Goal: Task Accomplishment & Management: Use online tool/utility

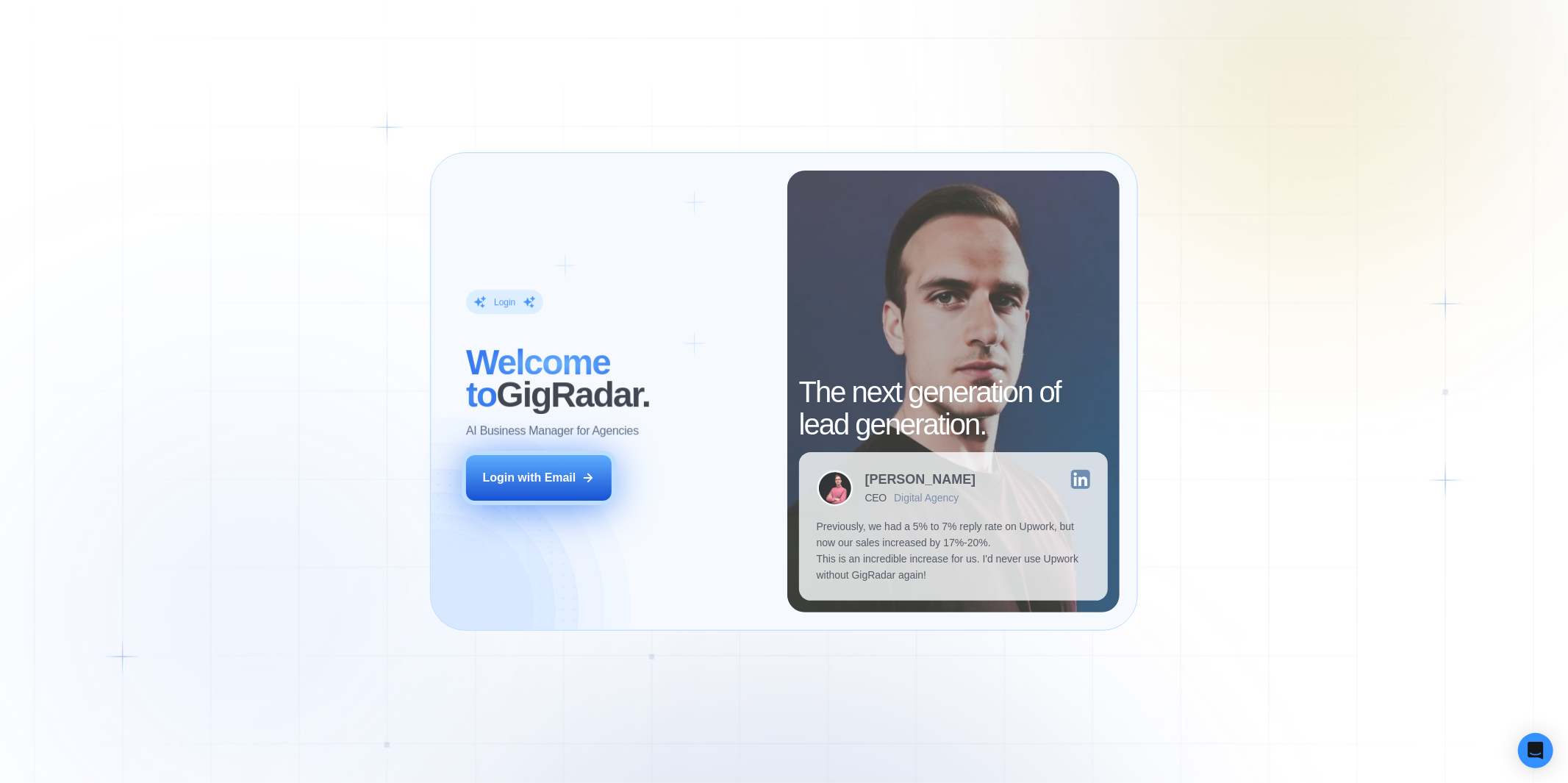
click at [543, 479] on div "Login with Email" at bounding box center [530, 478] width 94 height 16
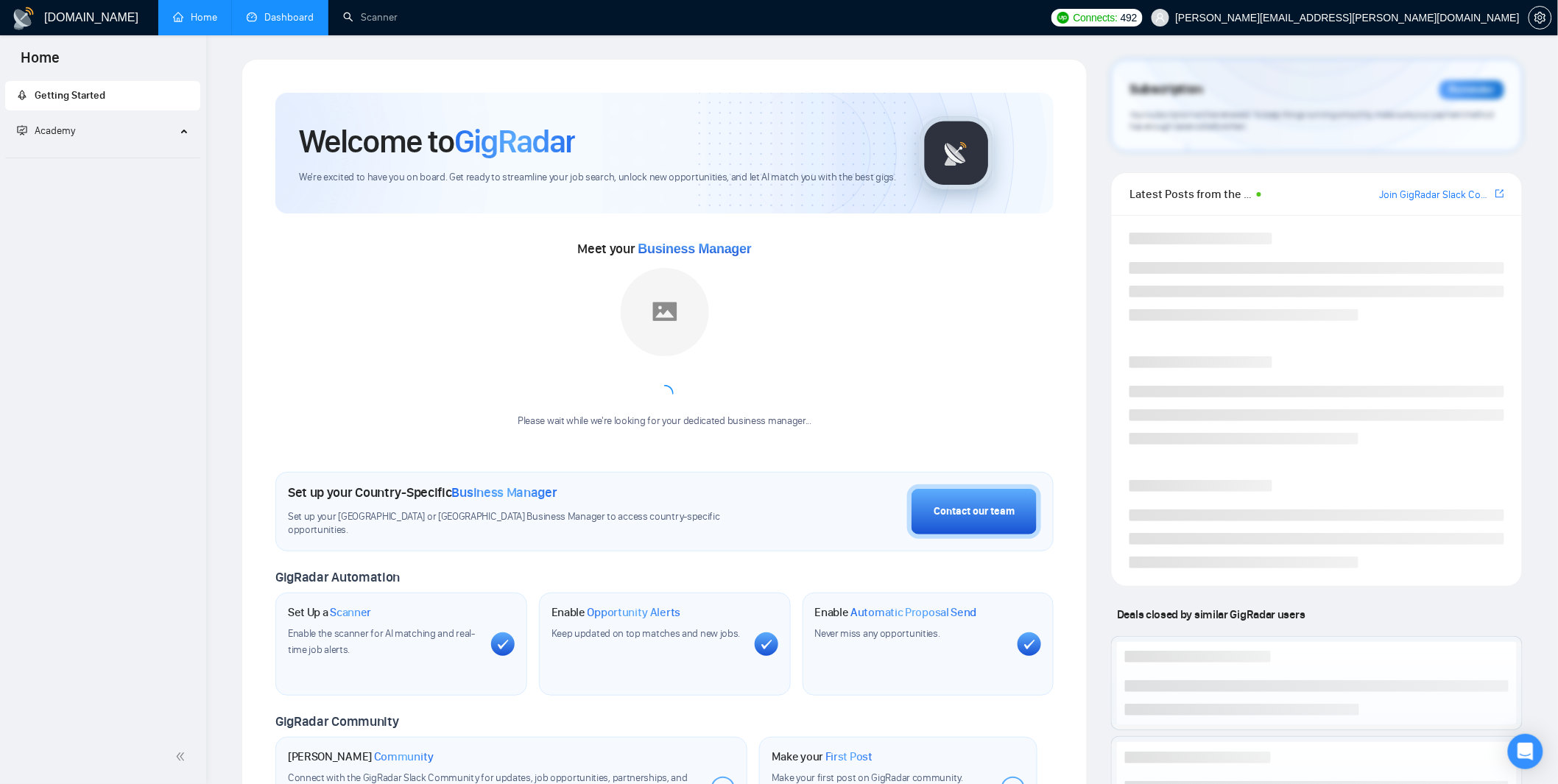
click at [290, 13] on link "Dashboard" at bounding box center [280, 17] width 67 height 13
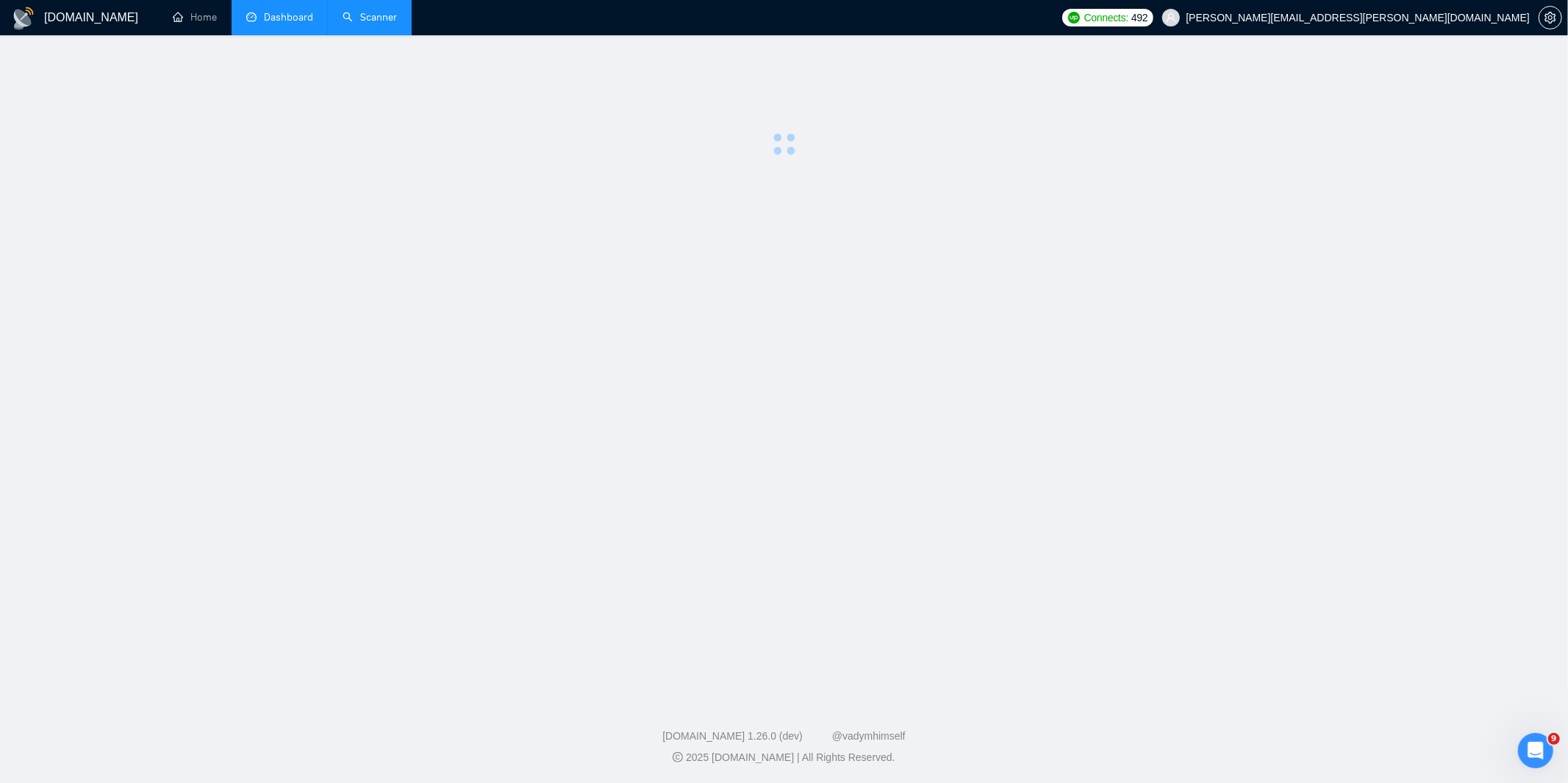
click at [380, 18] on link "Scanner" at bounding box center [370, 17] width 55 height 13
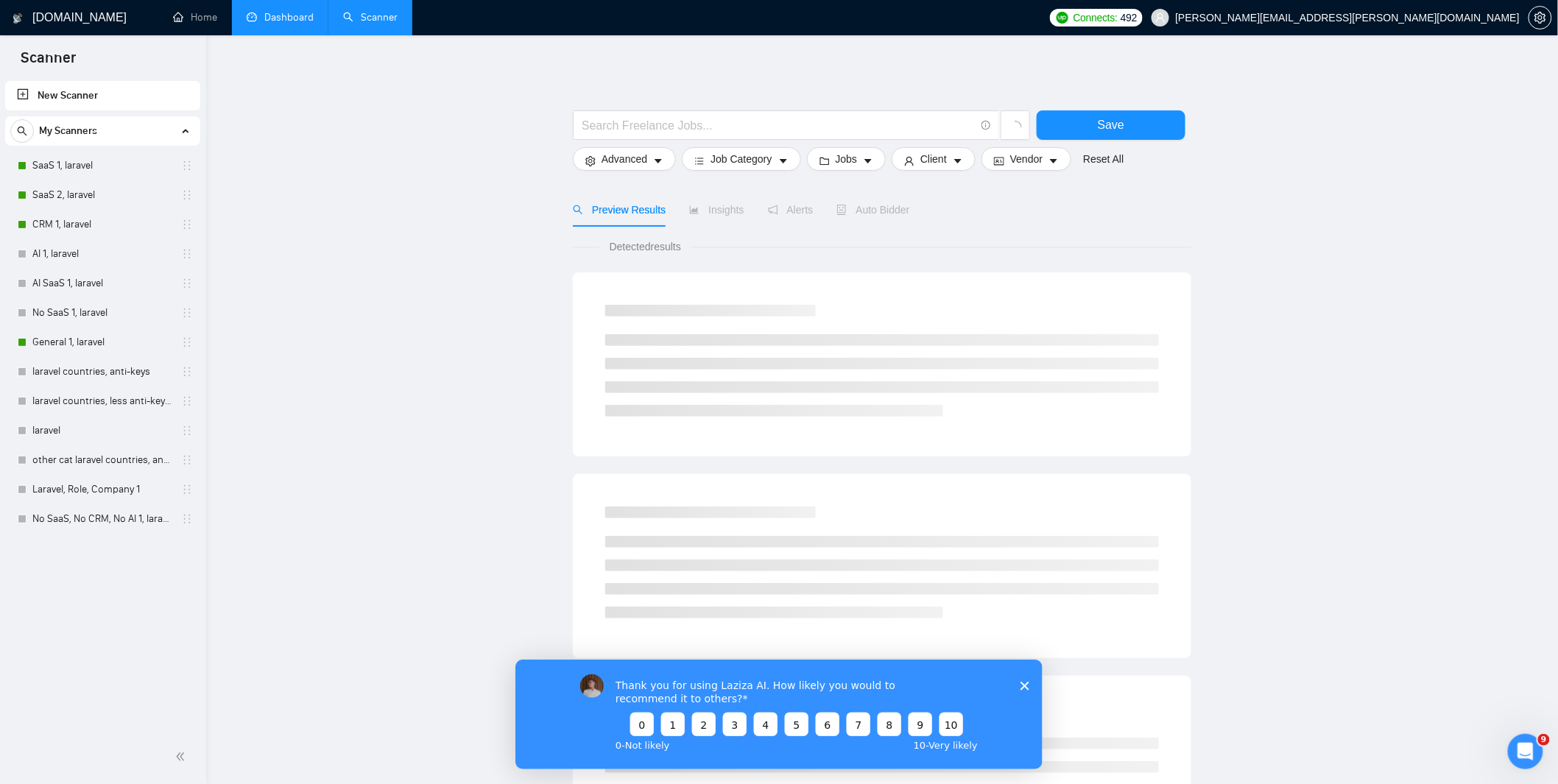
click at [288, 18] on link "Dashboard" at bounding box center [280, 17] width 67 height 13
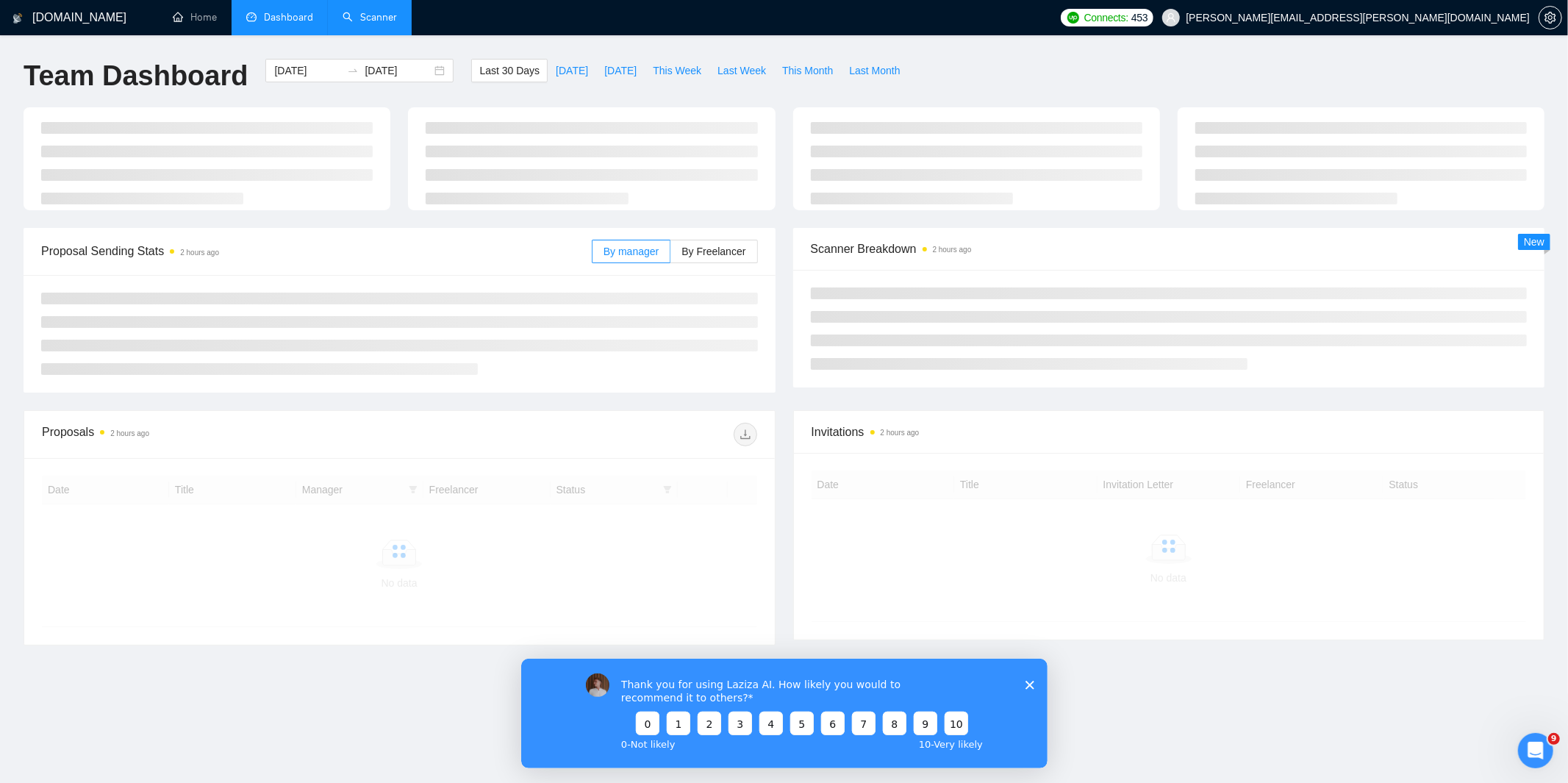
click at [1031, 682] on icon "Закрыть опрос" at bounding box center [1029, 684] width 9 height 9
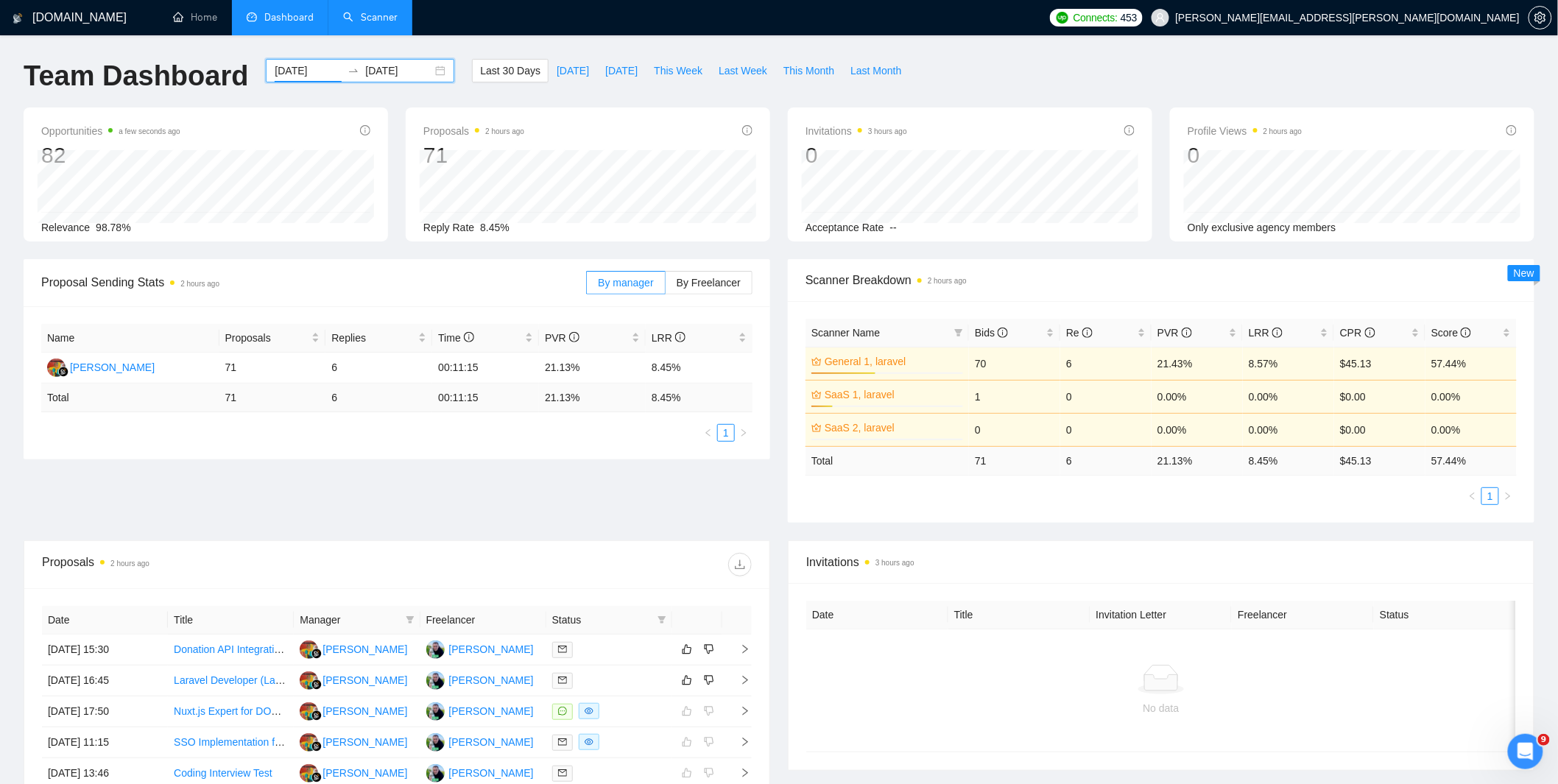
click at [311, 69] on input "2025-07-31" at bounding box center [308, 71] width 67 height 16
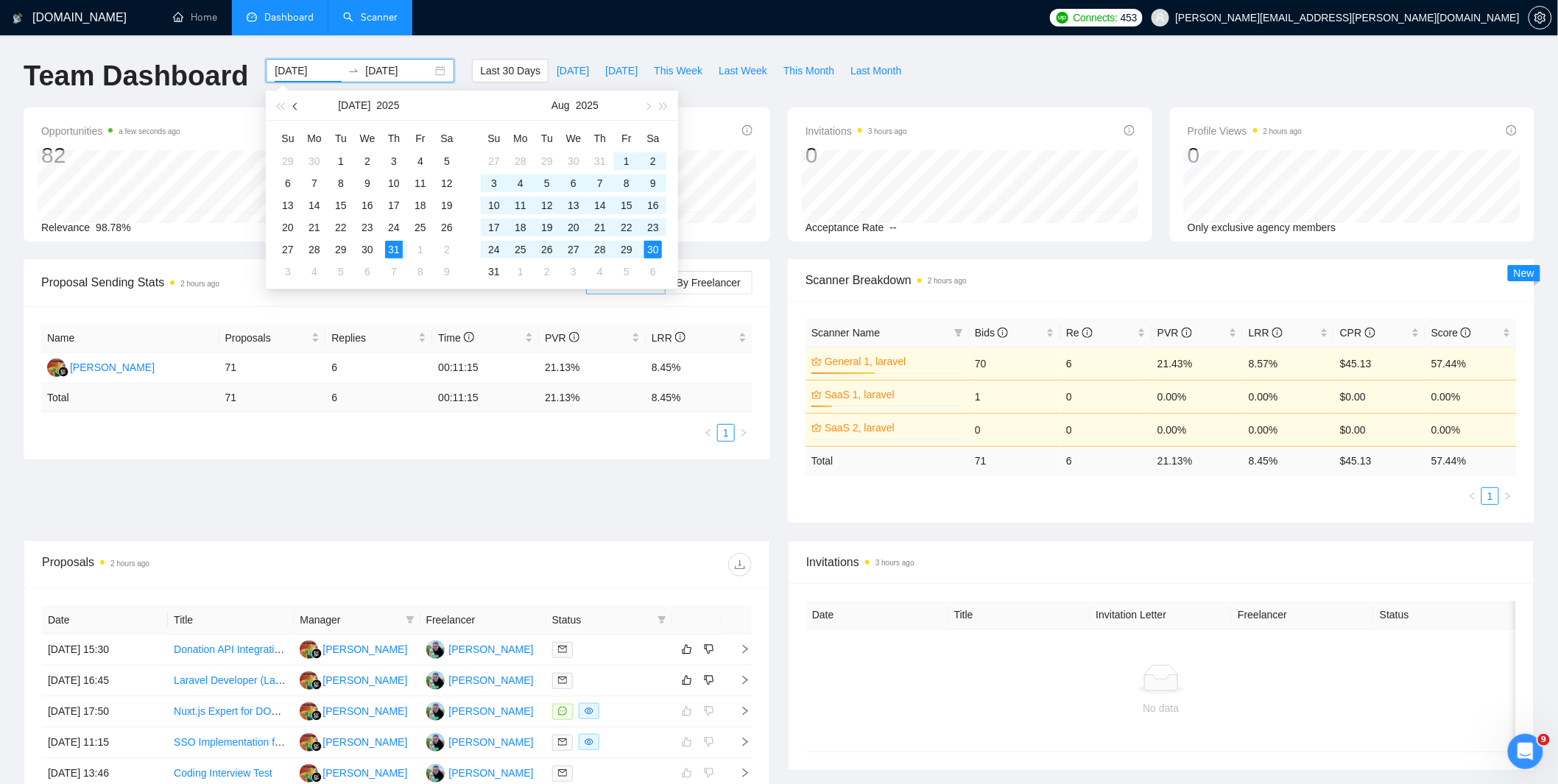
click at [291, 112] on button "button" at bounding box center [296, 105] width 16 height 30
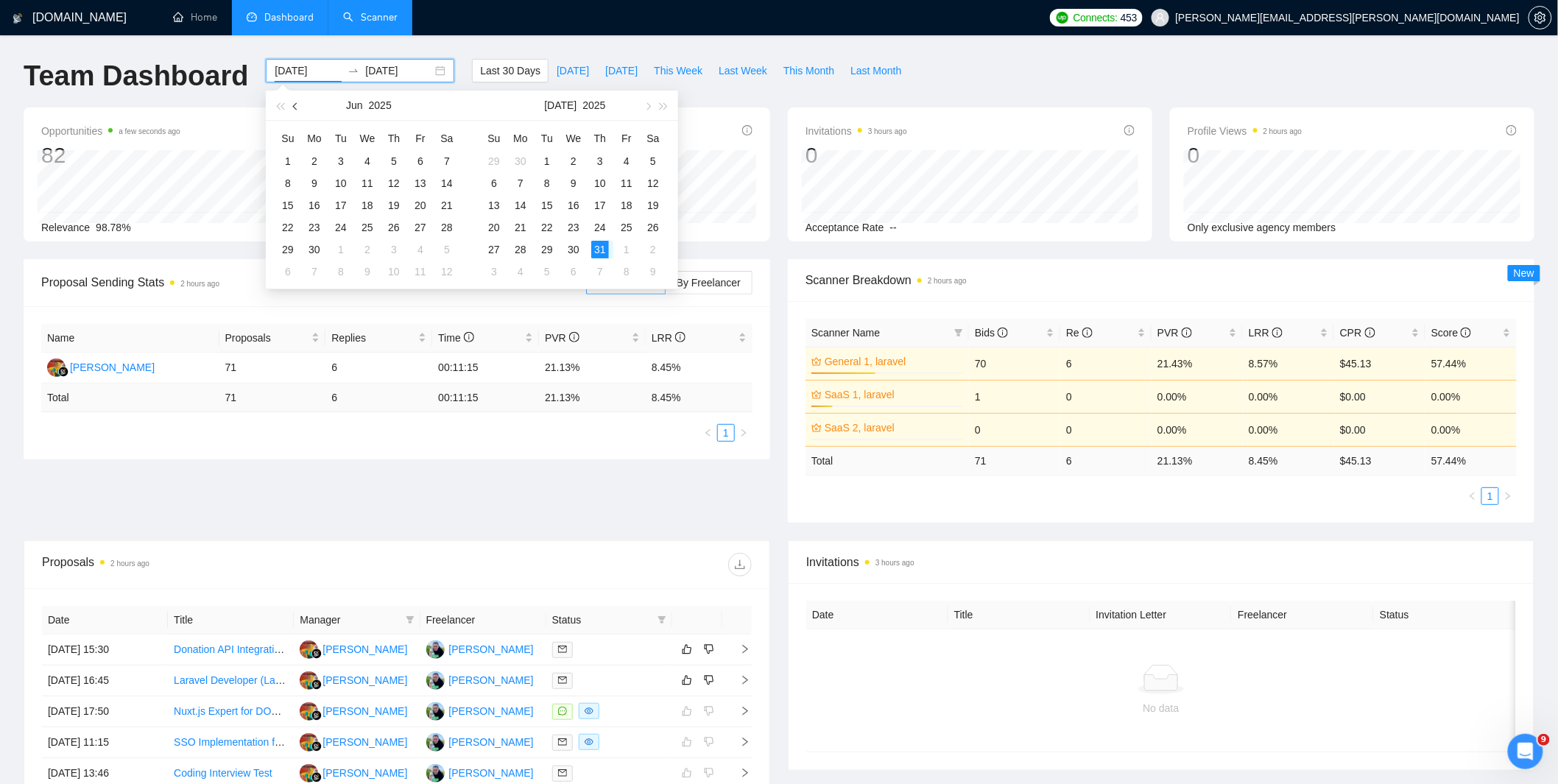
click at [291, 112] on button "button" at bounding box center [296, 105] width 16 height 30
type input "2025-05-01"
click at [386, 156] on div "1" at bounding box center [394, 162] width 18 height 18
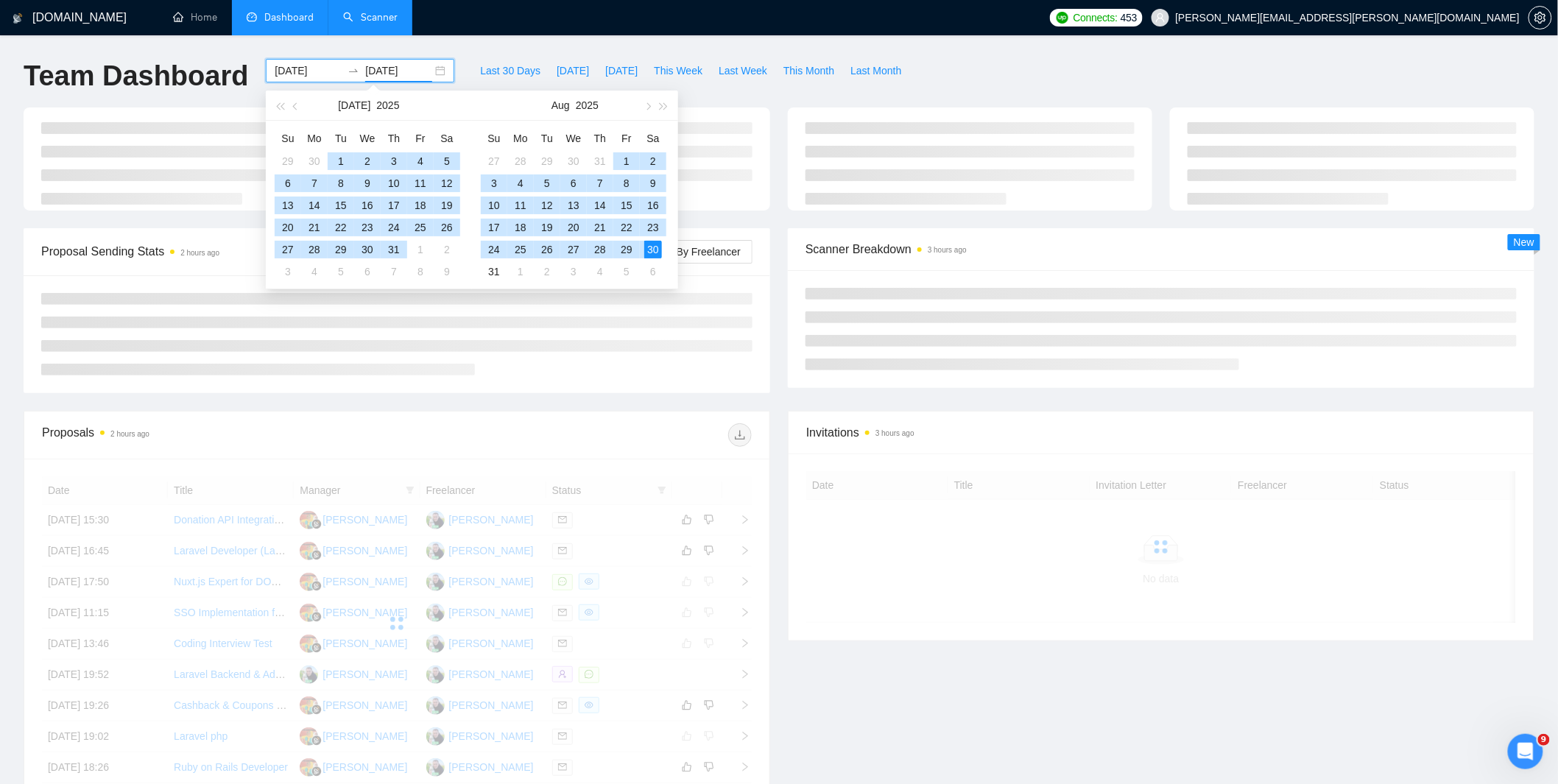
type input "2025-08-30"
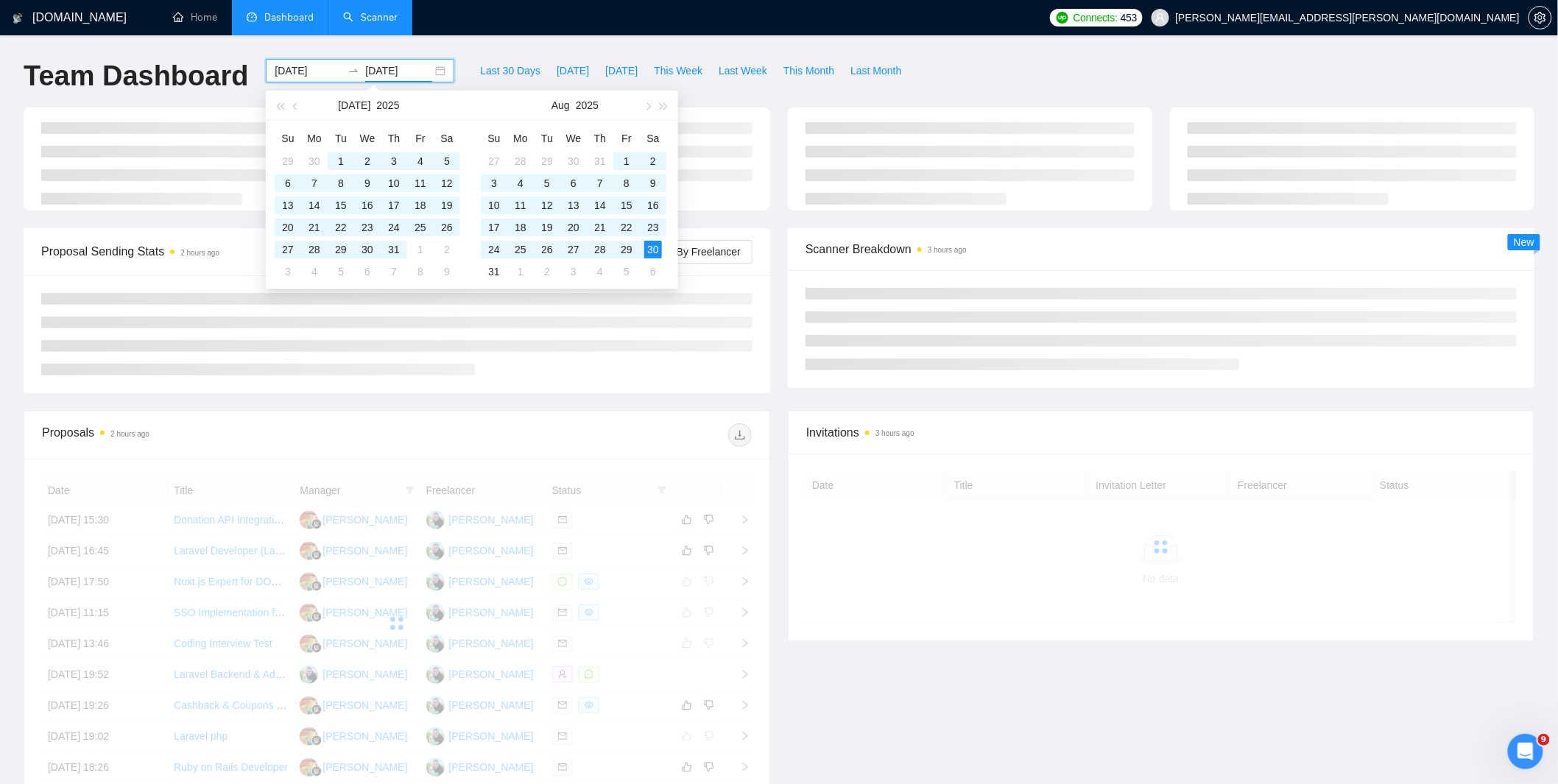
click at [486, 45] on div "GigRadar.io Home Dashboard Scanner Connects: 453 ivanenko.oleg.m@gmail.com Team…" at bounding box center [779, 496] width 1558 height 993
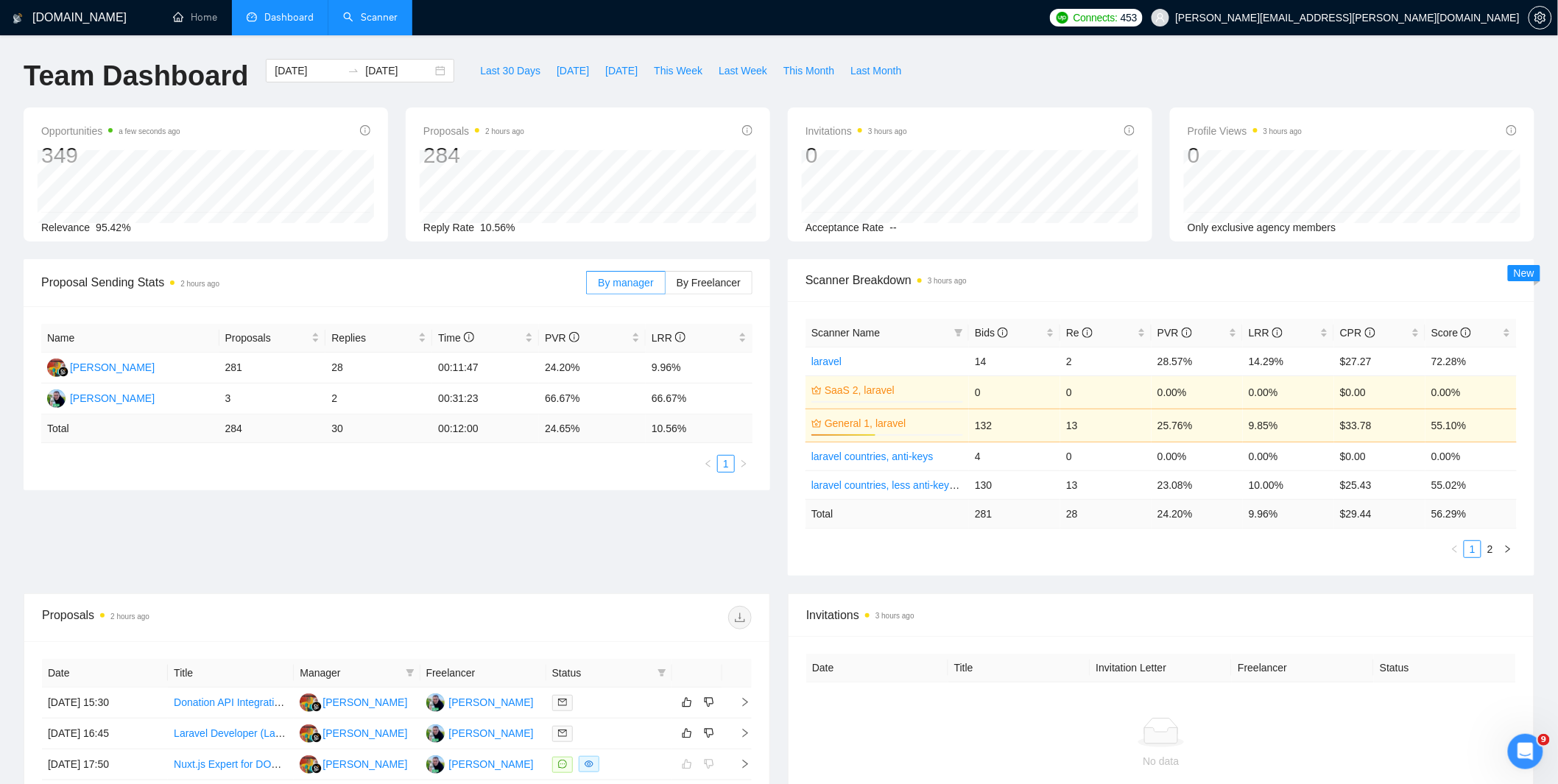
click at [378, 20] on link "Scanner" at bounding box center [370, 17] width 55 height 13
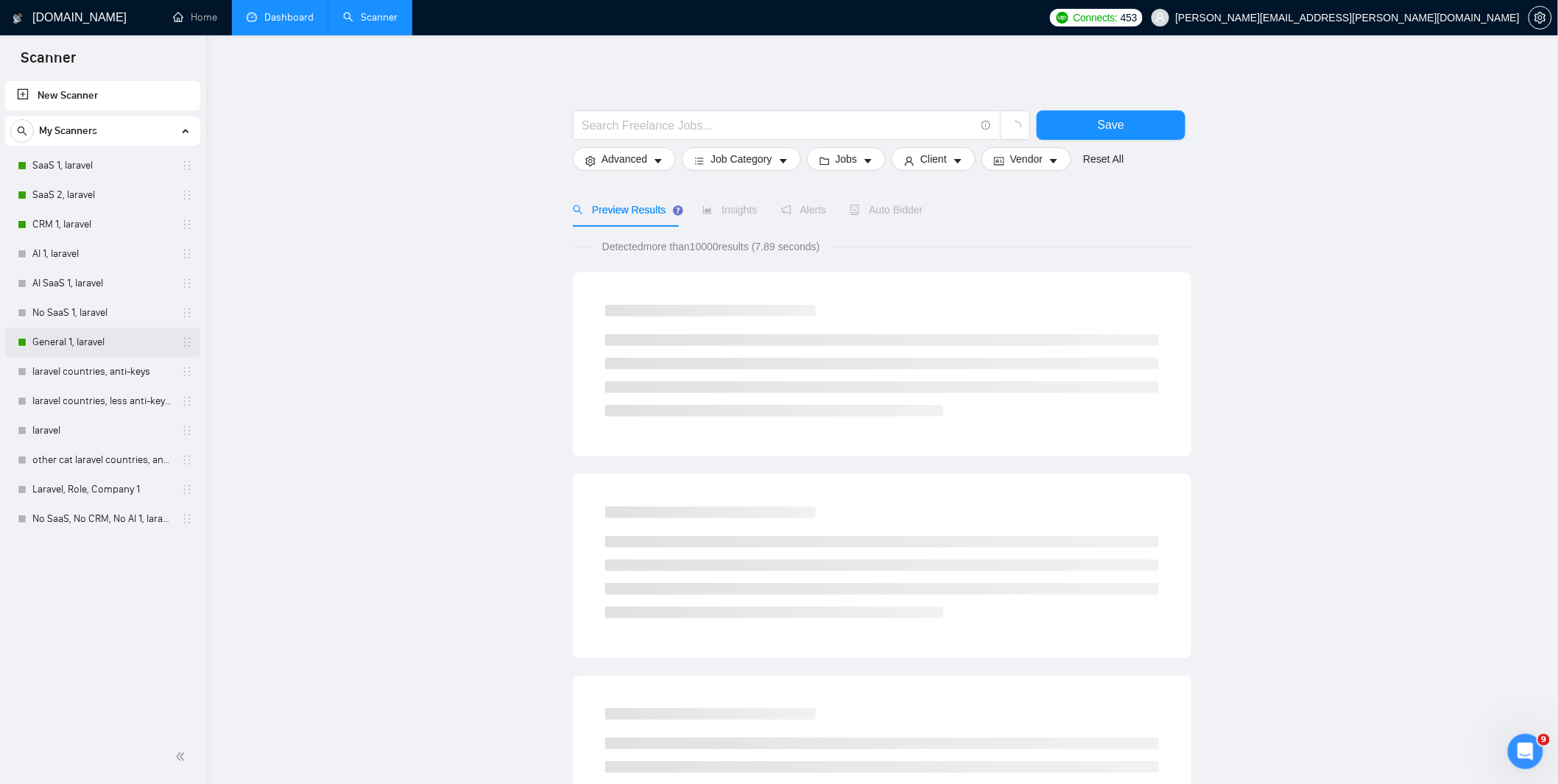
click at [74, 347] on link "General 1, laravel" at bounding box center [103, 342] width 140 height 30
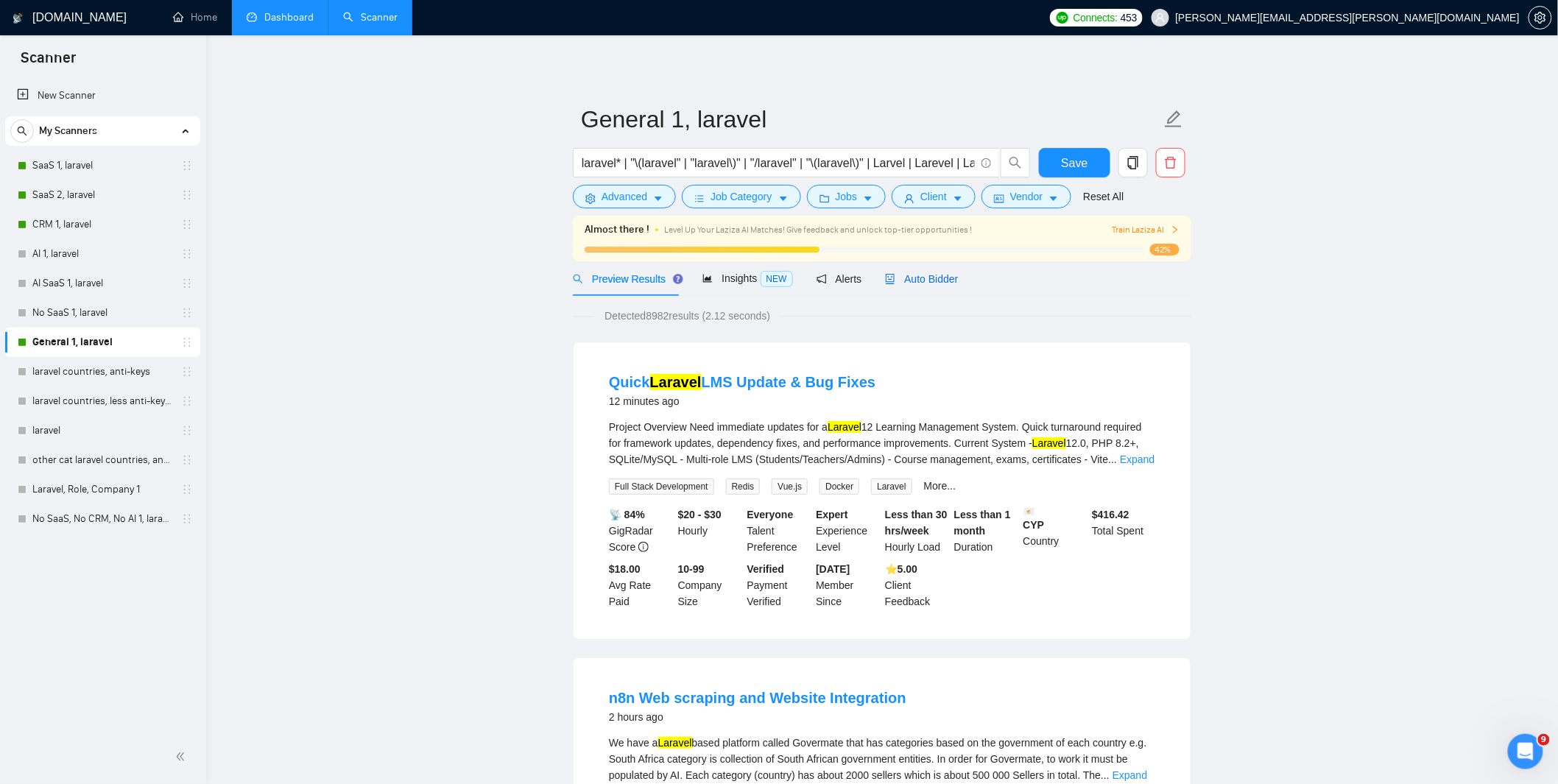
click at [893, 280] on icon "robot" at bounding box center [890, 279] width 10 height 10
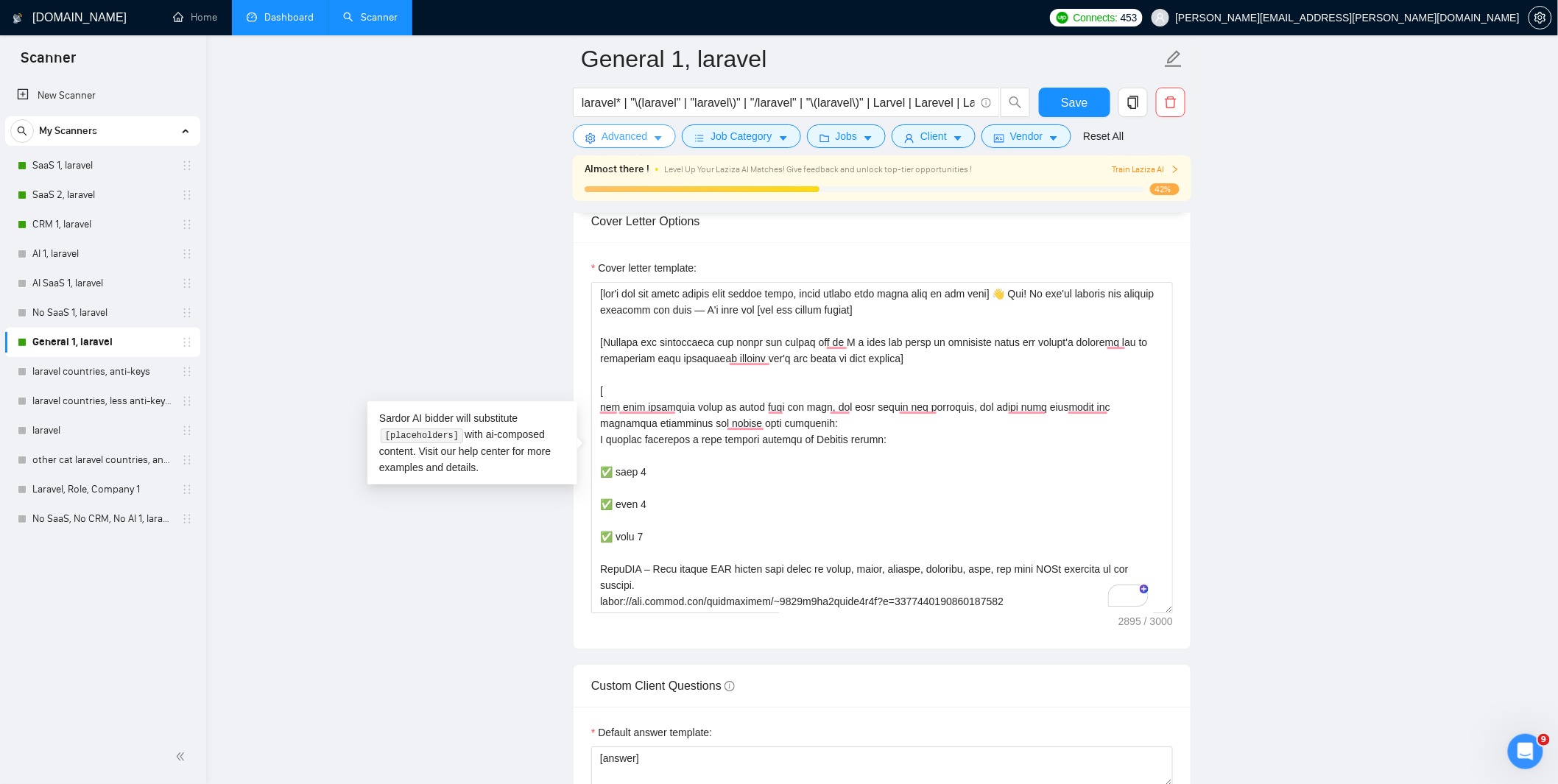
click at [621, 136] on span "Advanced" at bounding box center [624, 136] width 46 height 16
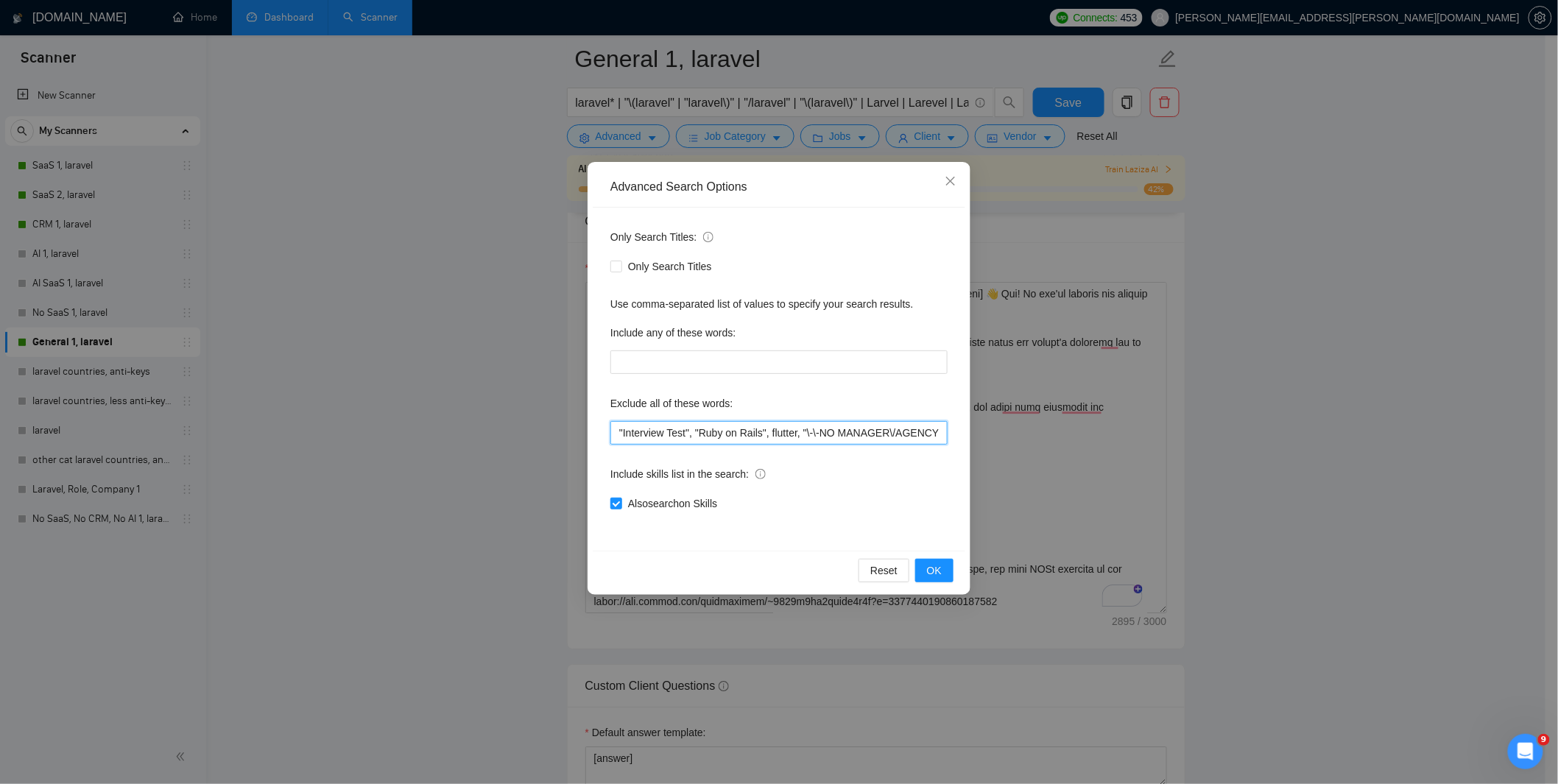
click at [771, 431] on input ""Interview Test", "Ruby on Rails", flutter, "\-\-NO MANAGER\/AGENCY\-\-", "Join…" at bounding box center [778, 433] width 337 height 24
click at [817, 144] on div "Advanced Search Options Only Search Titles: Only Search Titles Use comma-separa…" at bounding box center [779, 392] width 1558 height 784
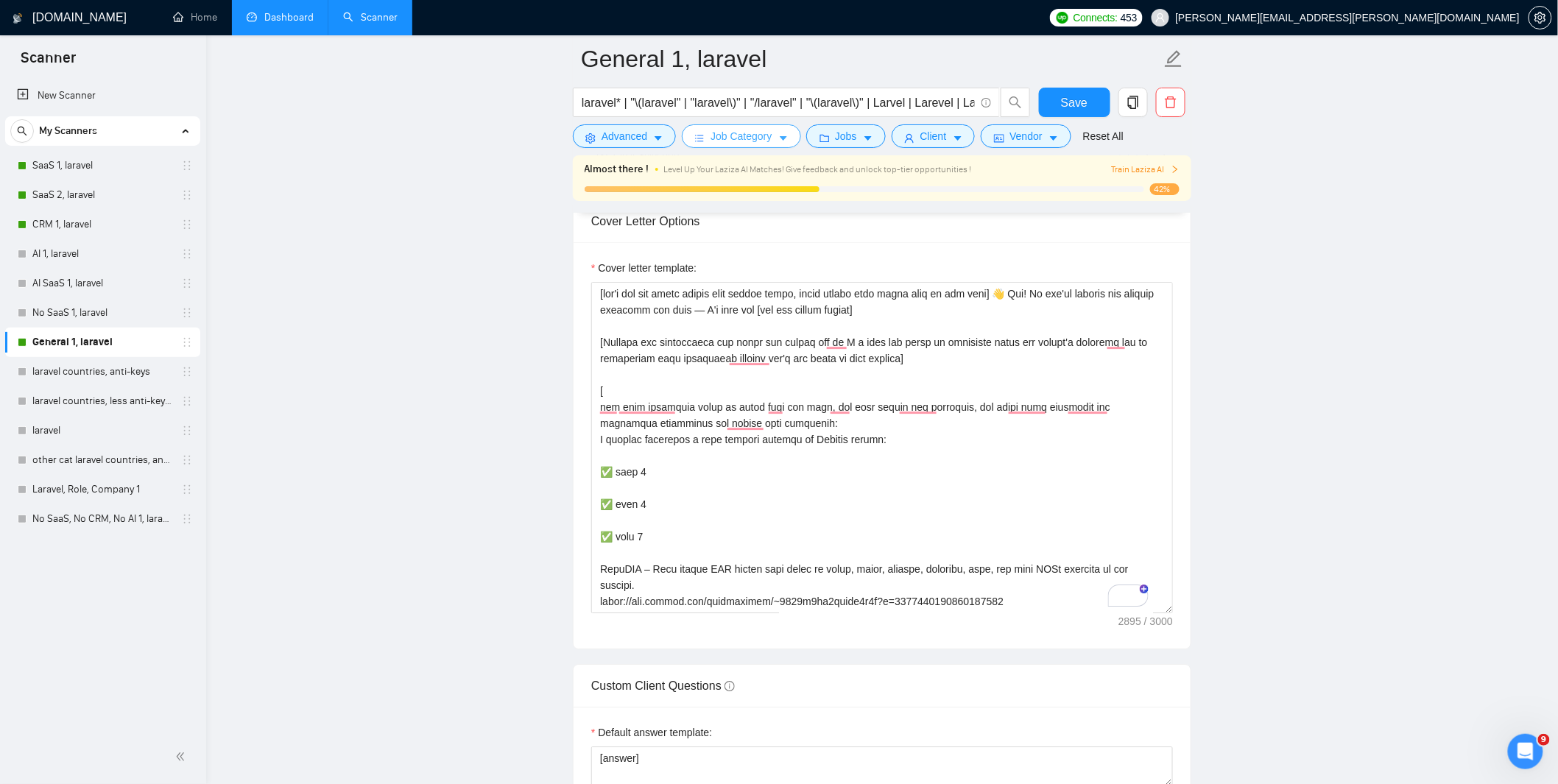
click at [749, 133] on span "Job Category" at bounding box center [741, 136] width 61 height 16
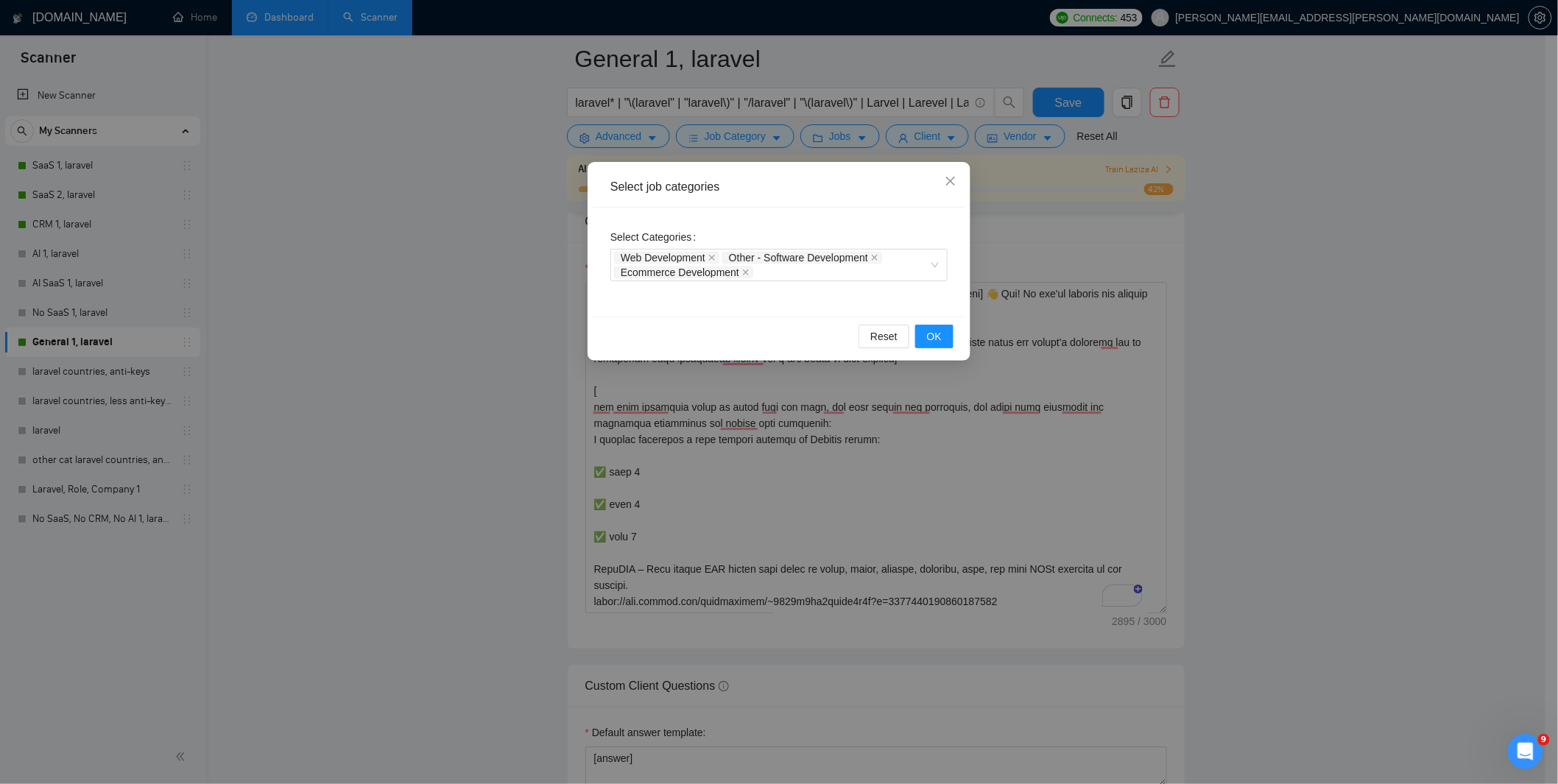
click at [875, 144] on div "Select job categories Select Categories Web Development Other - Software Develo…" at bounding box center [779, 392] width 1558 height 784
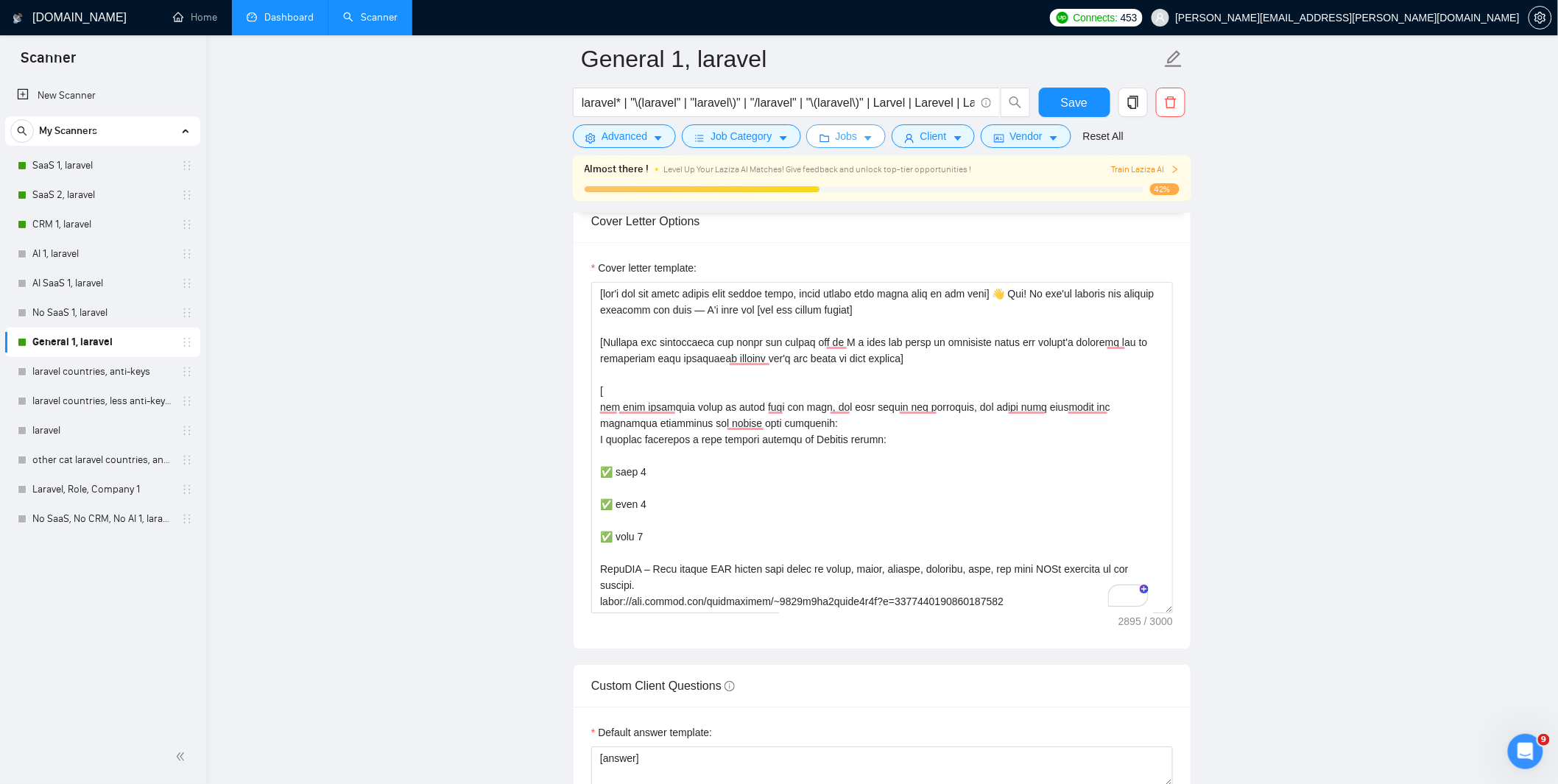
click at [845, 131] on span "Jobs" at bounding box center [847, 136] width 22 height 16
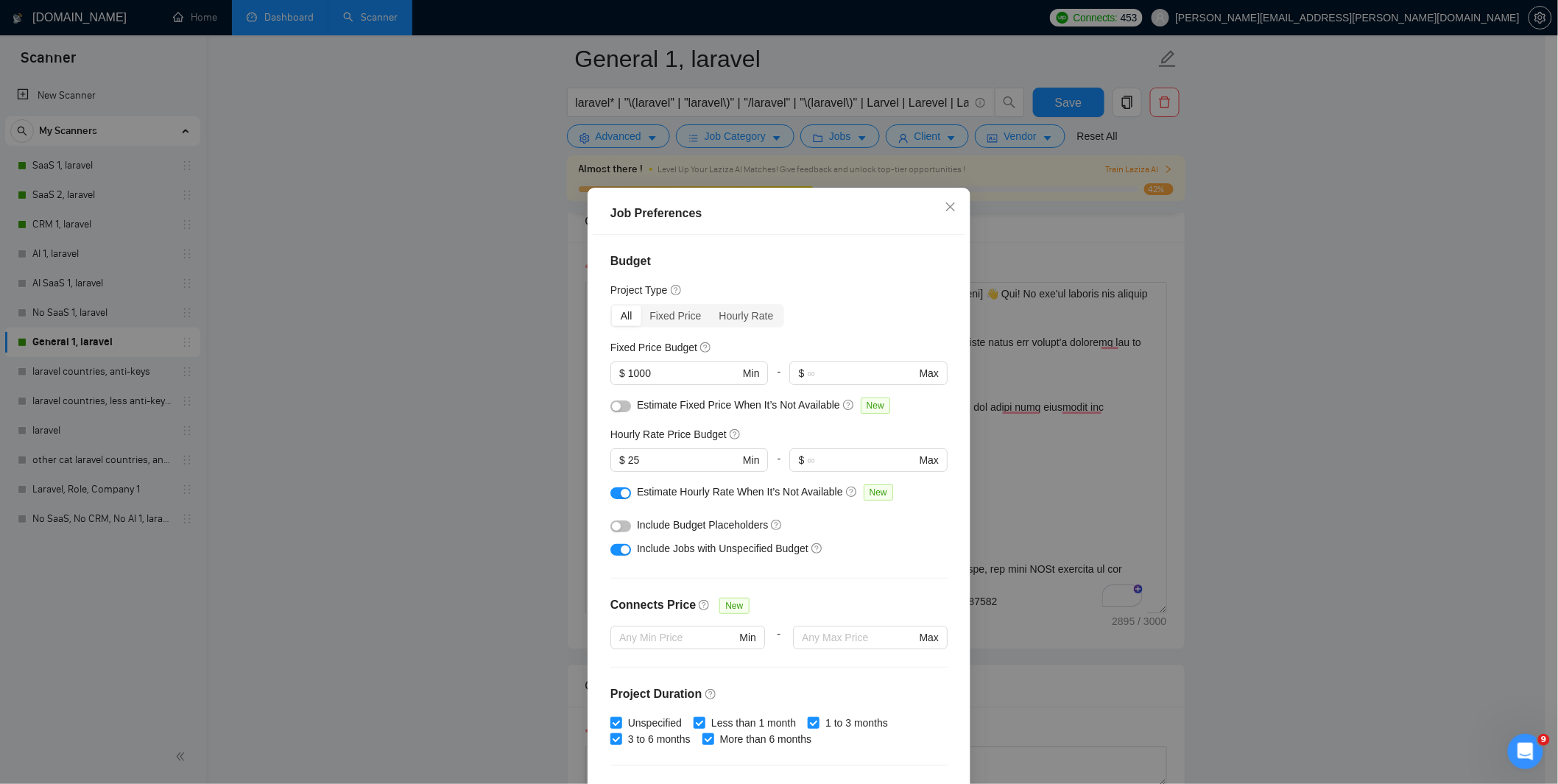
scroll to position [98, 0]
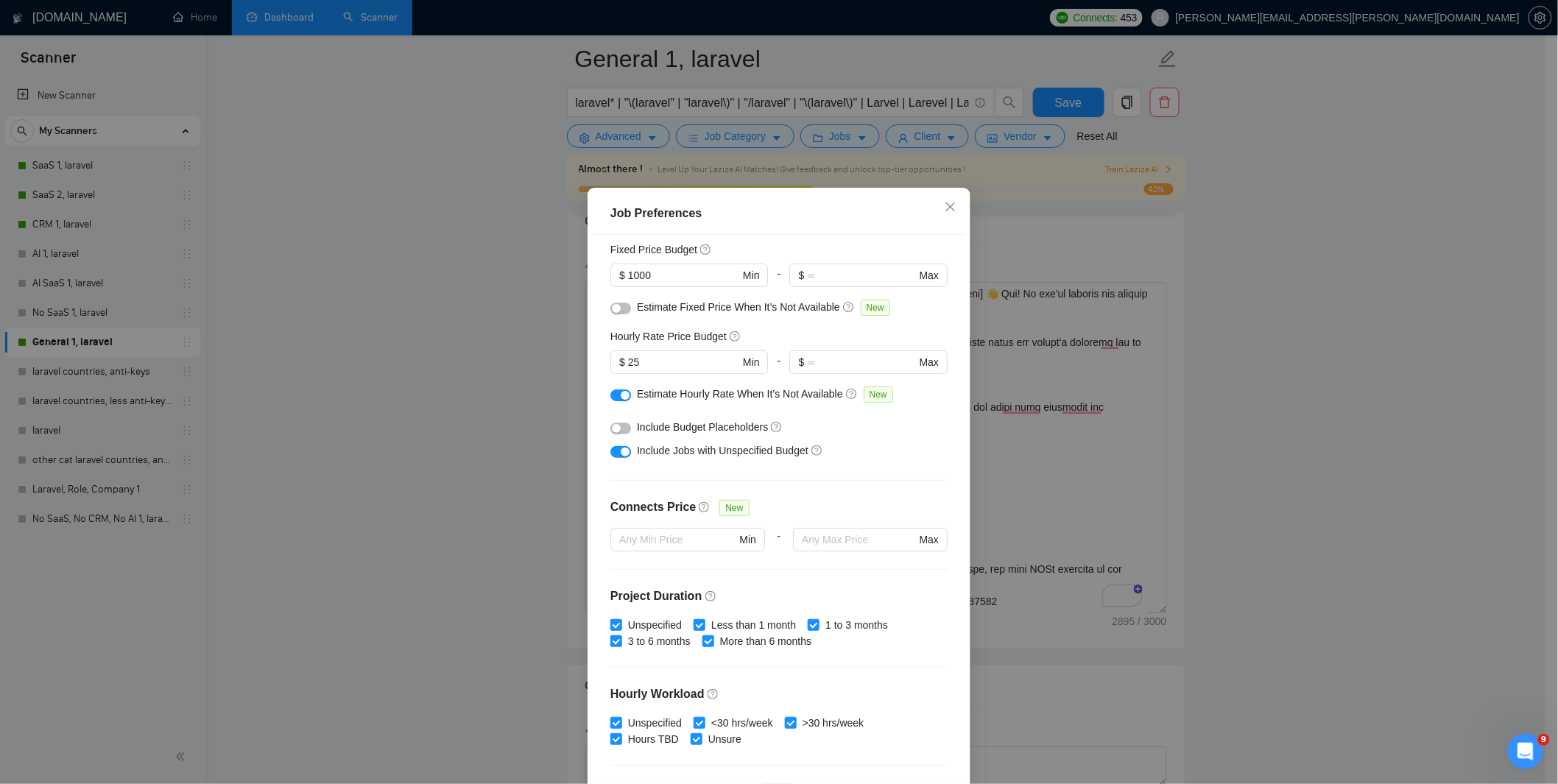
drag, startPoint x: 555, startPoint y: 150, endPoint x: 417, endPoint y: 174, distance: 140.1
click at [553, 150] on div "Job Preferences Budget Project Type All Fixed Price Hourly Rate Fixed Price Bud…" at bounding box center [779, 392] width 1558 height 784
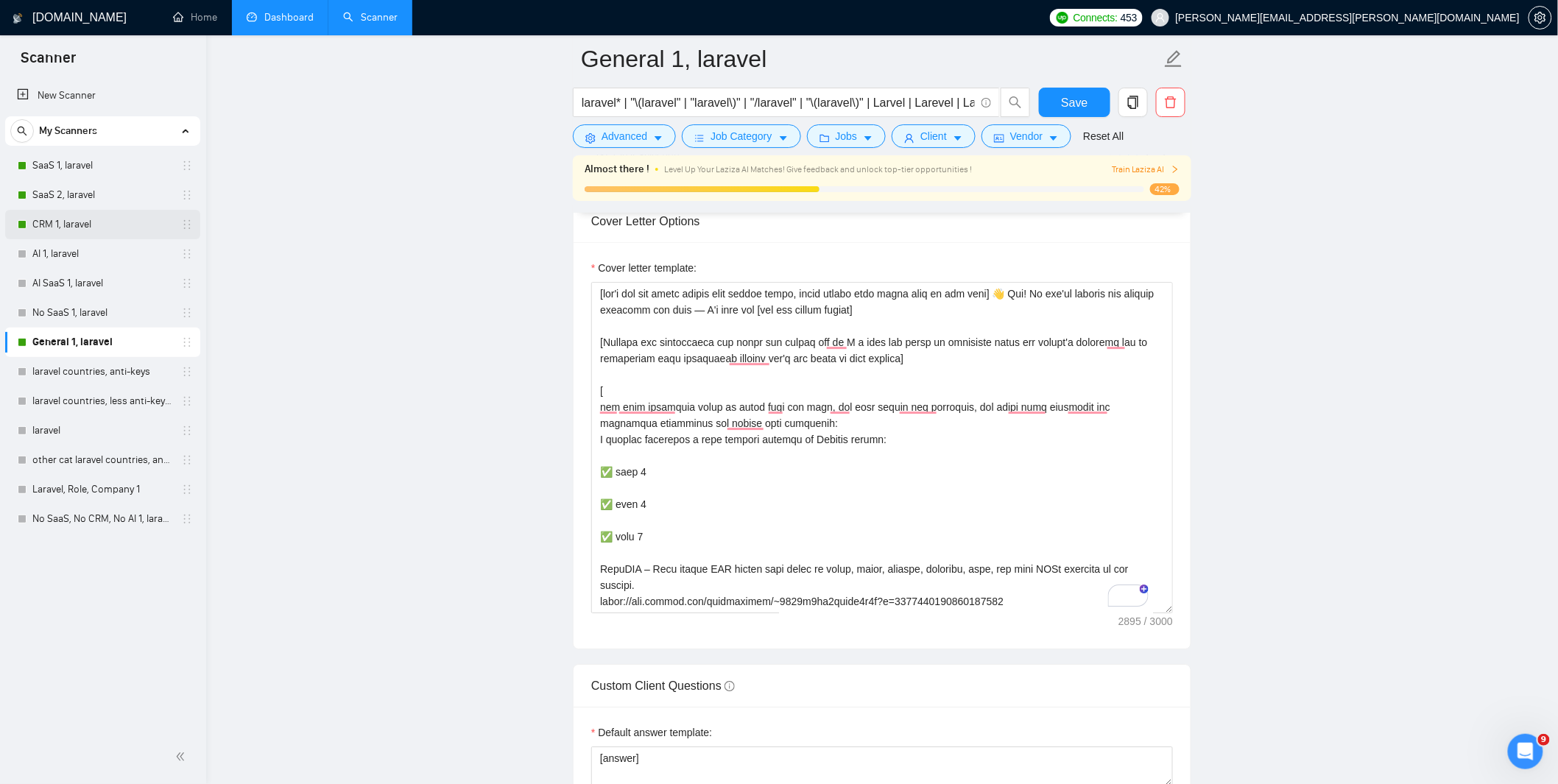
click at [79, 223] on link "CRM 1, laravel" at bounding box center [103, 224] width 140 height 30
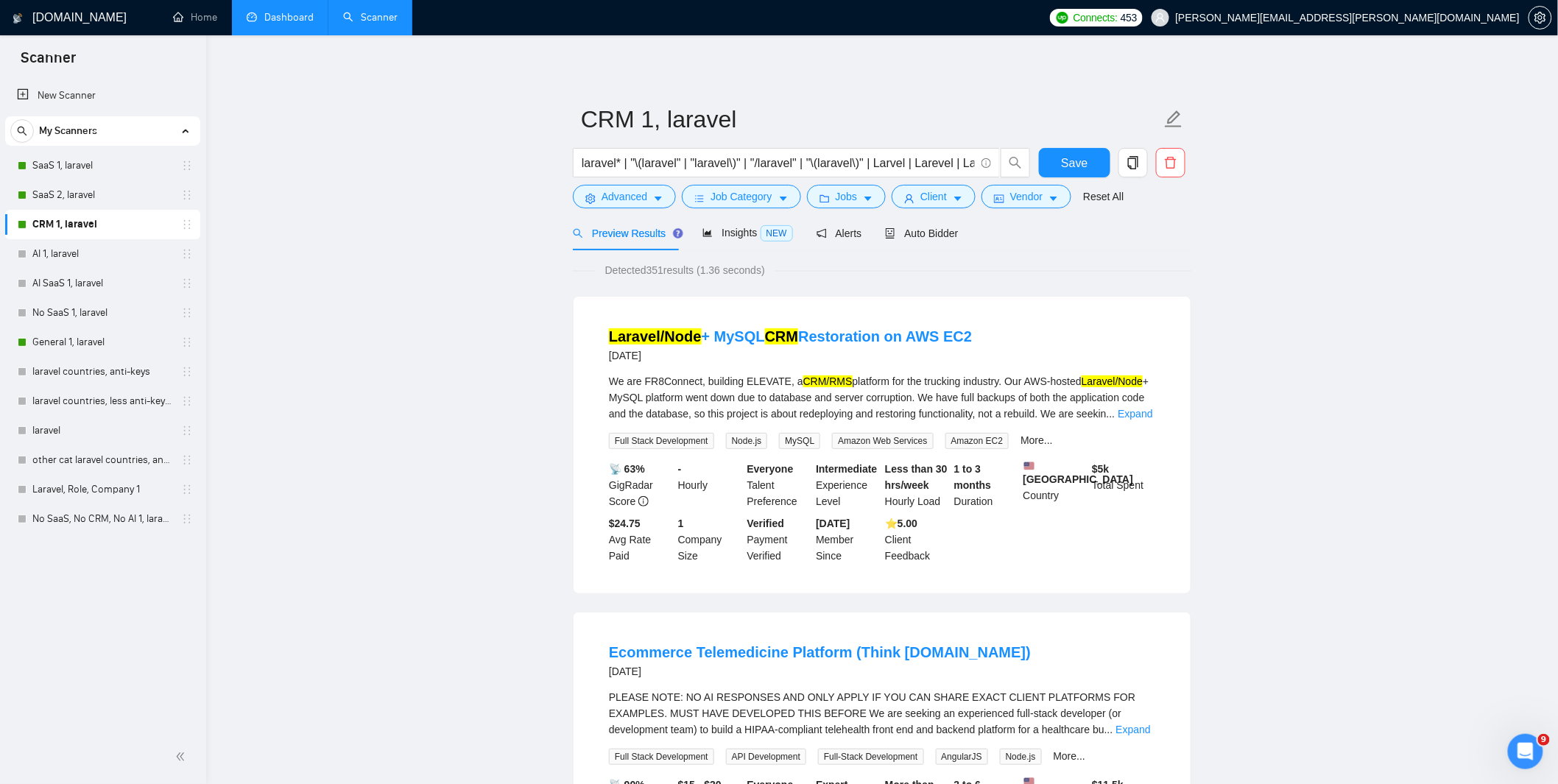
click at [96, 196] on link "SaaS 2, laravel" at bounding box center [103, 195] width 140 height 30
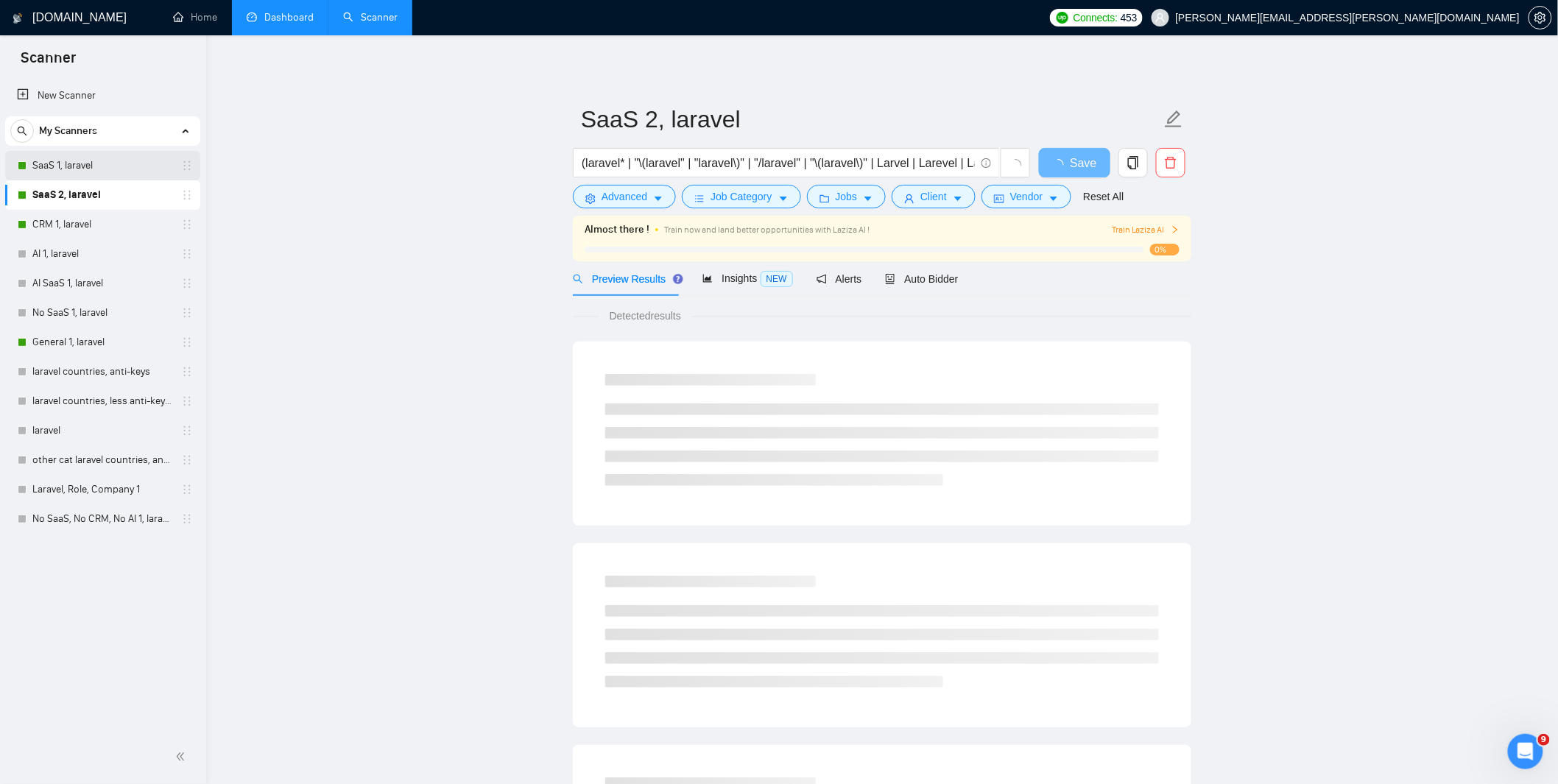
click at [60, 161] on link "SaaS 1, laravel" at bounding box center [103, 166] width 140 height 30
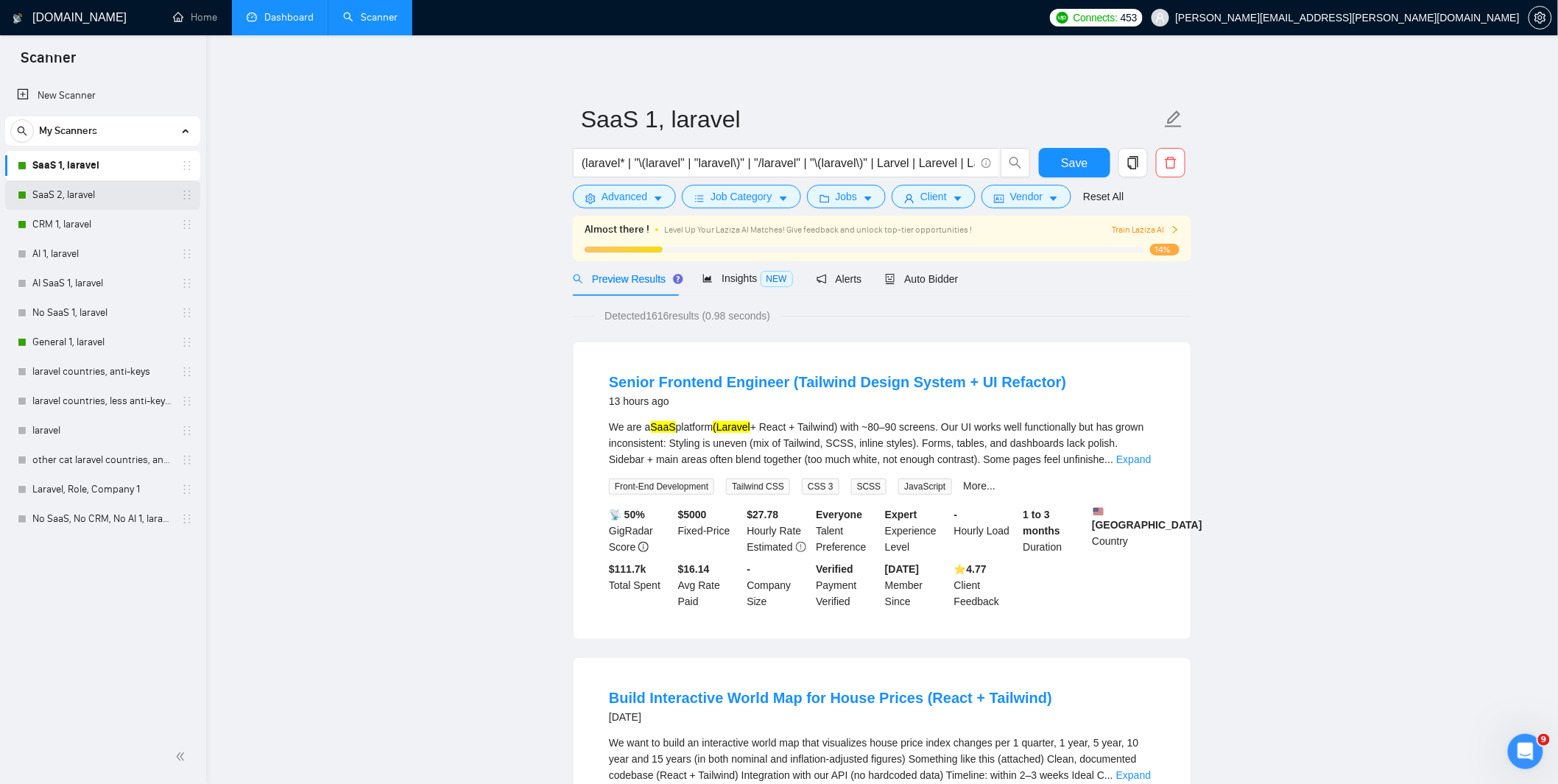
click at [56, 193] on link "SaaS 2, laravel" at bounding box center [103, 195] width 140 height 30
